Goal: Information Seeking & Learning: Learn about a topic

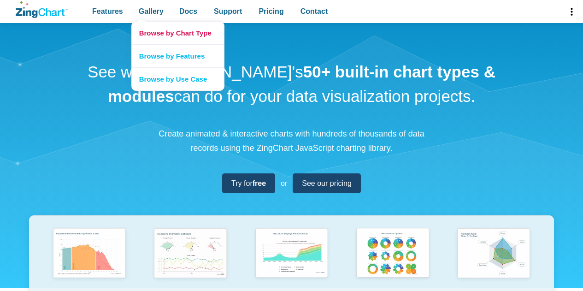
click at [154, 36] on link "Browse by Chart Type" at bounding box center [178, 33] width 92 height 23
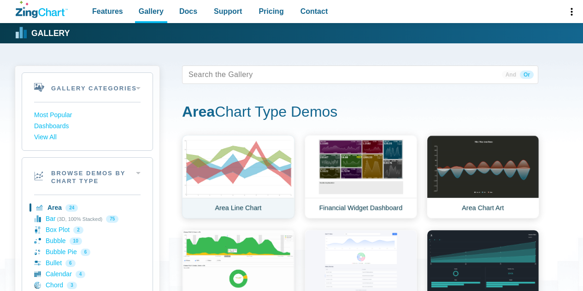
click at [232, 191] on link "Area Line Chart" at bounding box center [238, 176] width 112 height 83
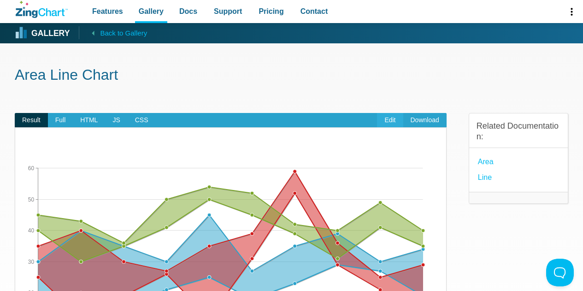
click at [391, 121] on link "Edit" at bounding box center [390, 120] width 26 height 15
